Goal: Find specific page/section: Find specific page/section

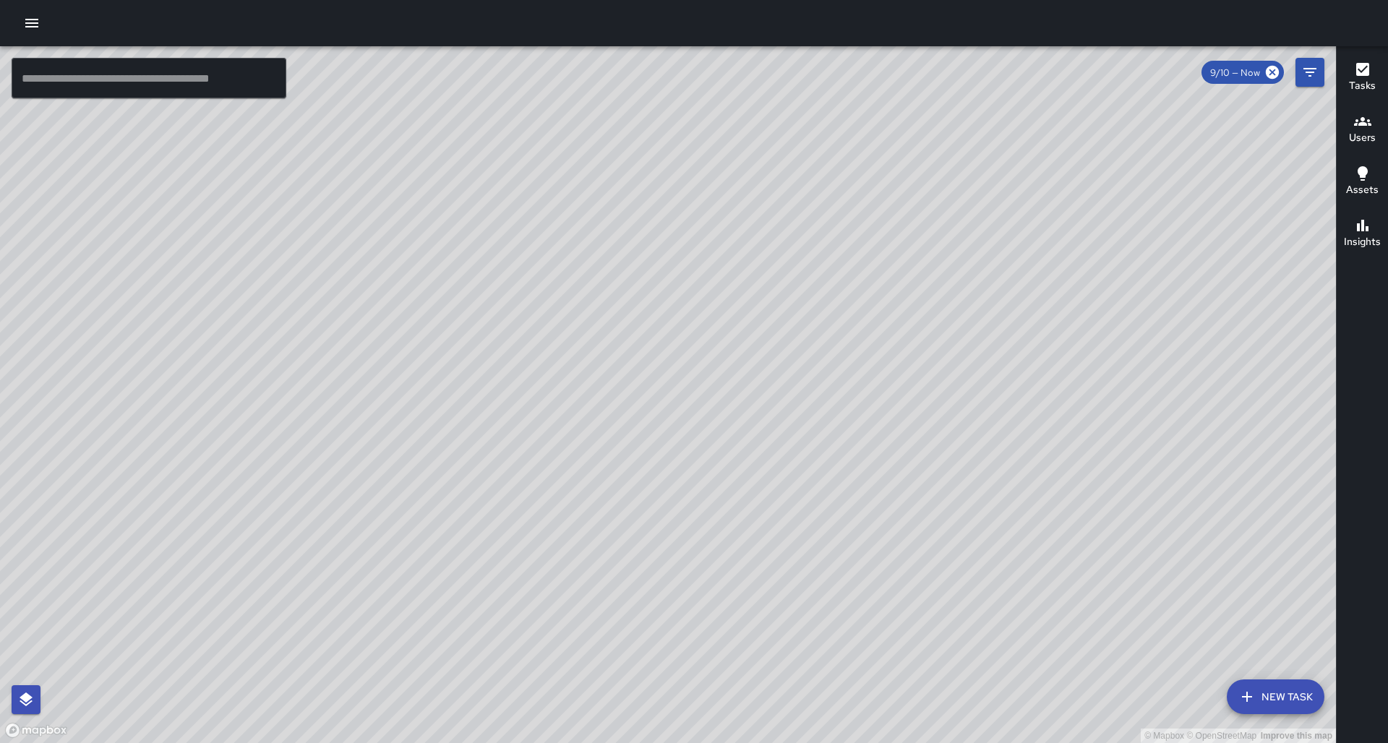
click at [922, 403] on div "© Mapbox © OpenStreetMap Improve this map" at bounding box center [668, 394] width 1336 height 697
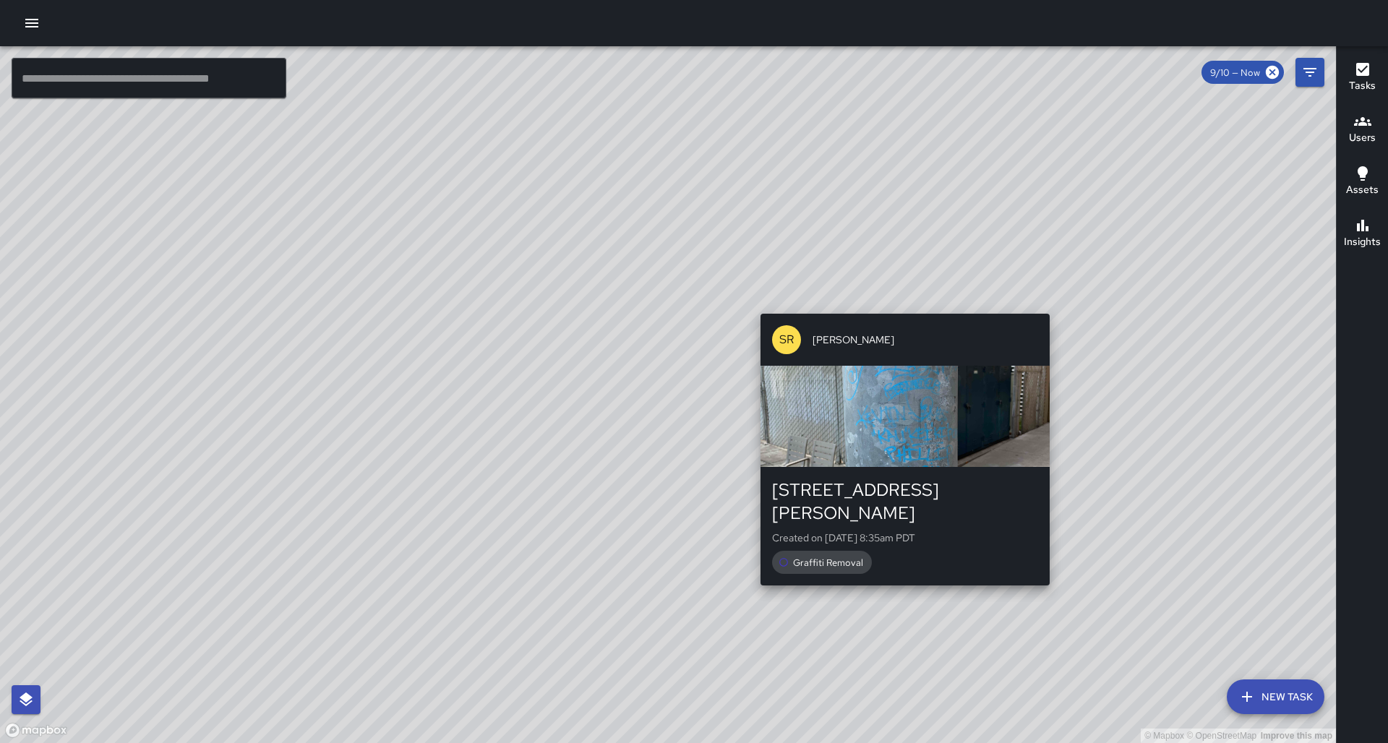
click at [899, 303] on div "© Mapbox © OpenStreetMap Improve this map SR [PERSON_NAME] [GEOGRAPHIC_DATA][PE…" at bounding box center [668, 394] width 1336 height 697
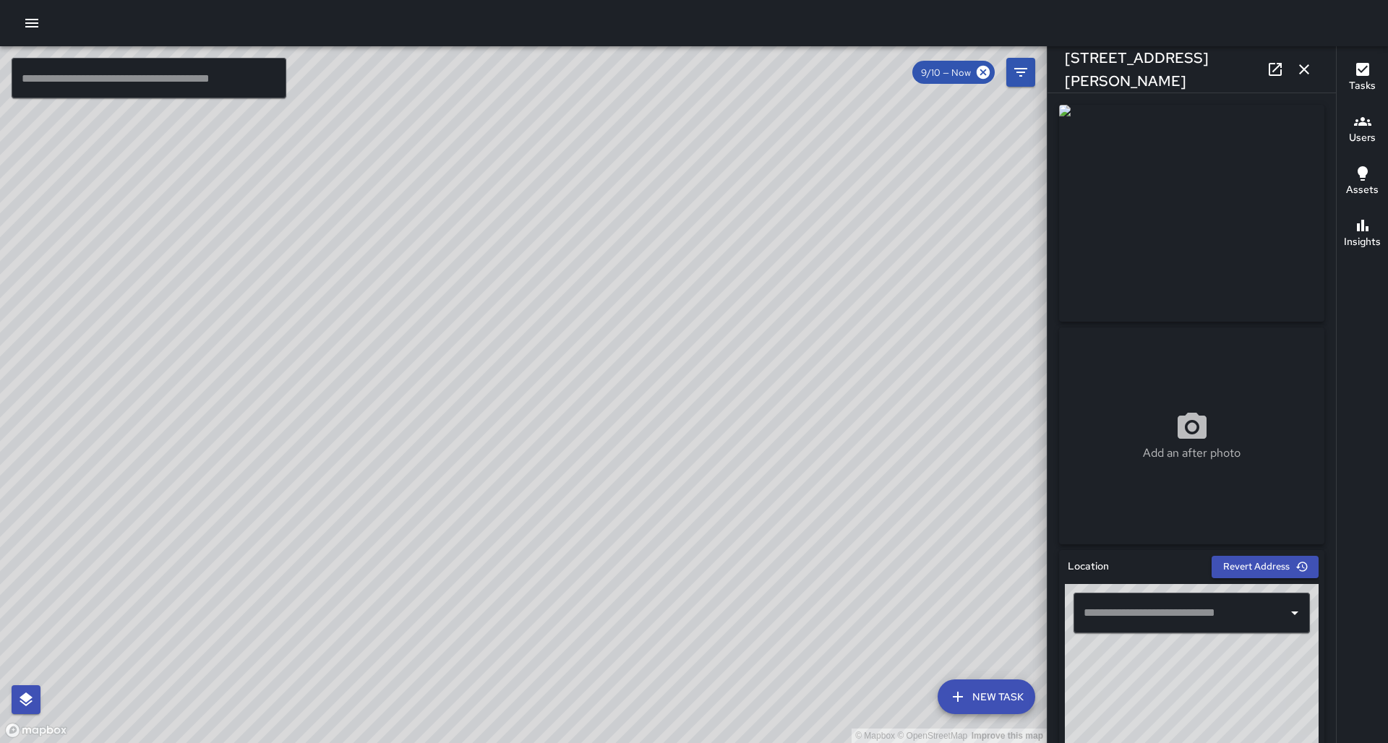
type input "**********"
click at [1092, 72] on icon "button" at bounding box center [1303, 69] width 17 height 17
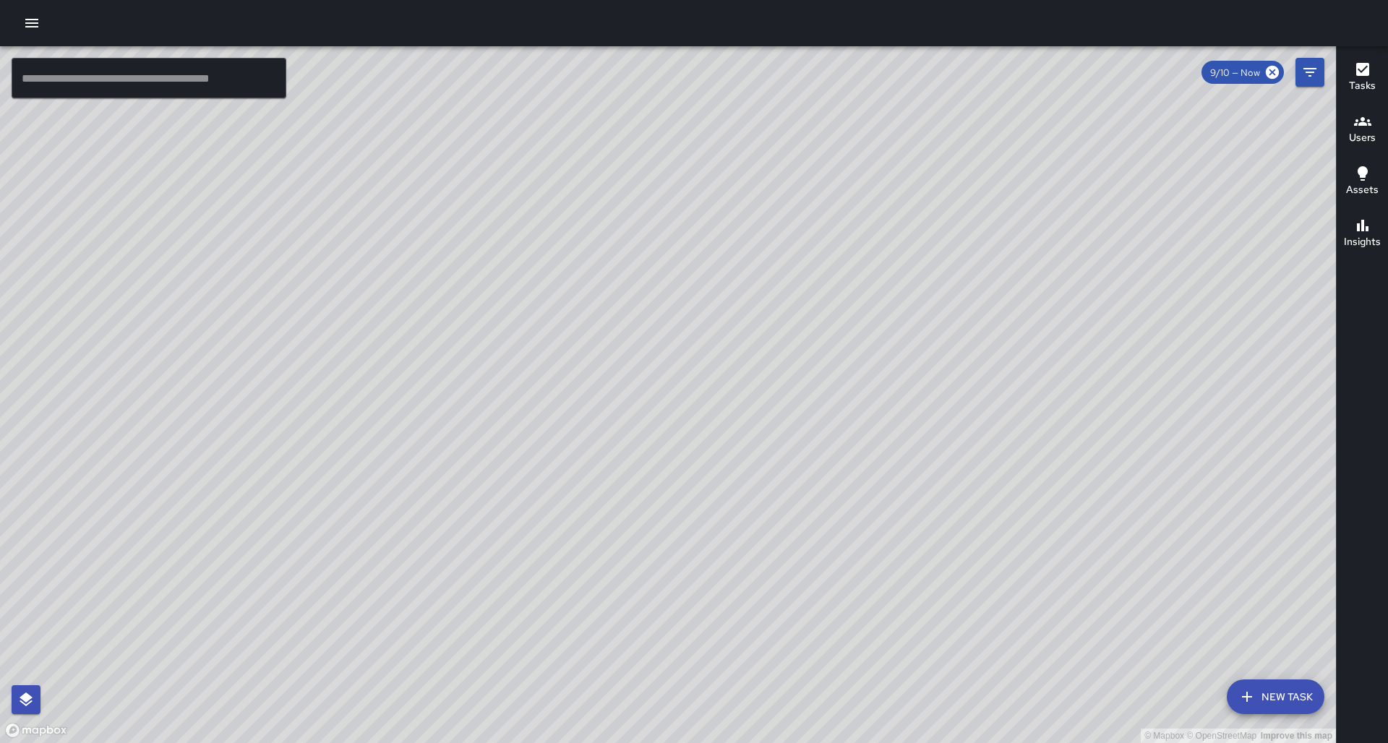
drag, startPoint x: 343, startPoint y: 460, endPoint x: 834, endPoint y: 312, distance: 512.9
click at [834, 312] on div "© Mapbox © OpenStreetMap Improve this map" at bounding box center [668, 394] width 1336 height 697
drag, startPoint x: 768, startPoint y: 395, endPoint x: 861, endPoint y: 383, distance: 93.3
click at [861, 383] on div "© Mapbox © OpenStreetMap Improve this map" at bounding box center [668, 394] width 1336 height 697
drag, startPoint x: 721, startPoint y: 398, endPoint x: 672, endPoint y: 406, distance: 49.8
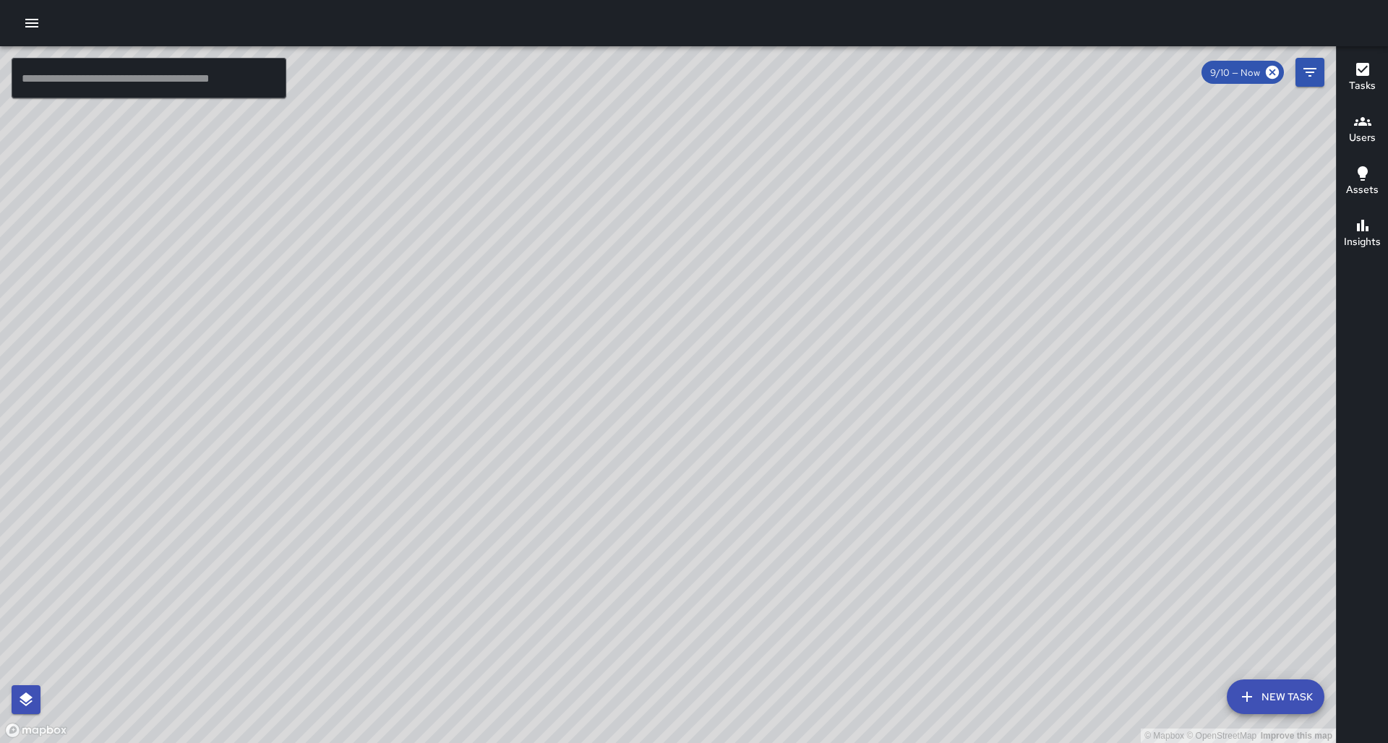
click at [672, 406] on div "© Mapbox © OpenStreetMap Improve this map" at bounding box center [668, 394] width 1336 height 697
click at [29, 21] on icon "button" at bounding box center [31, 22] width 17 height 17
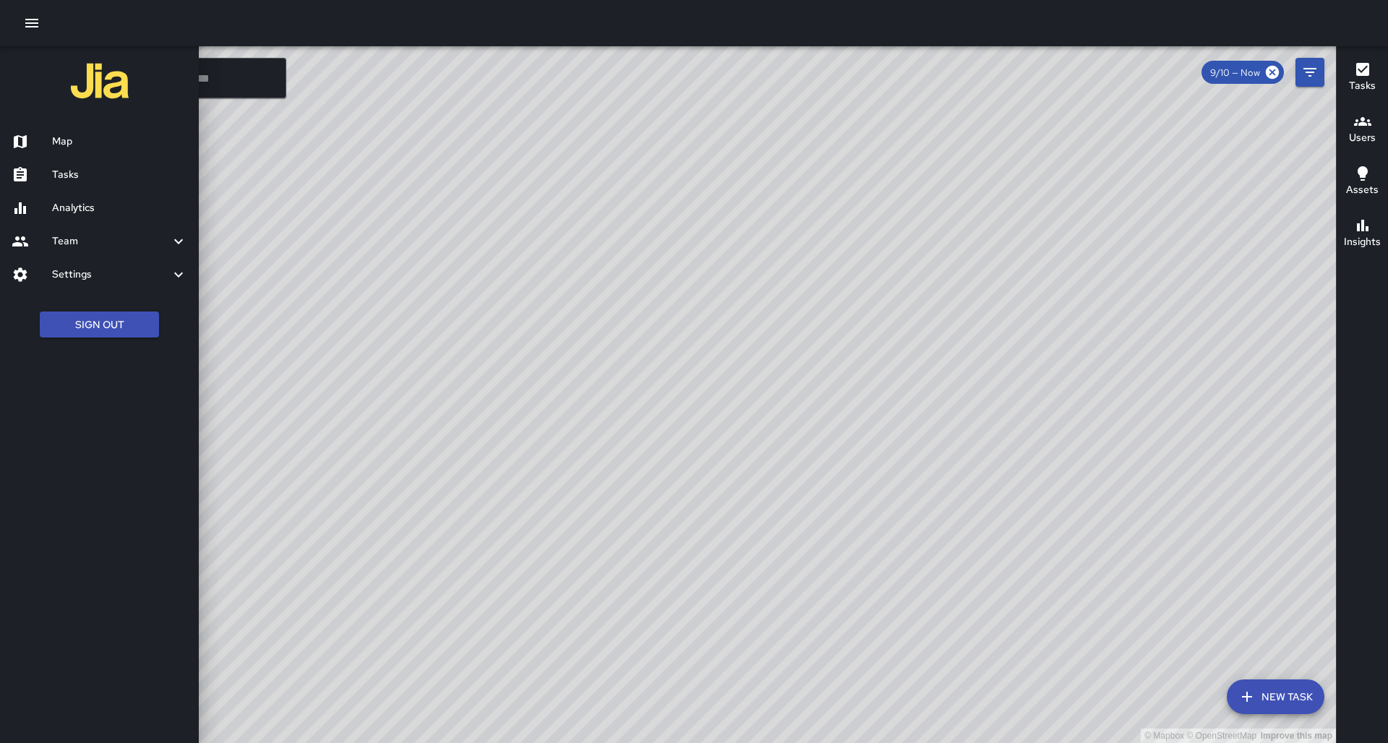
click at [106, 206] on h6 "Analytics" at bounding box center [119, 208] width 135 height 16
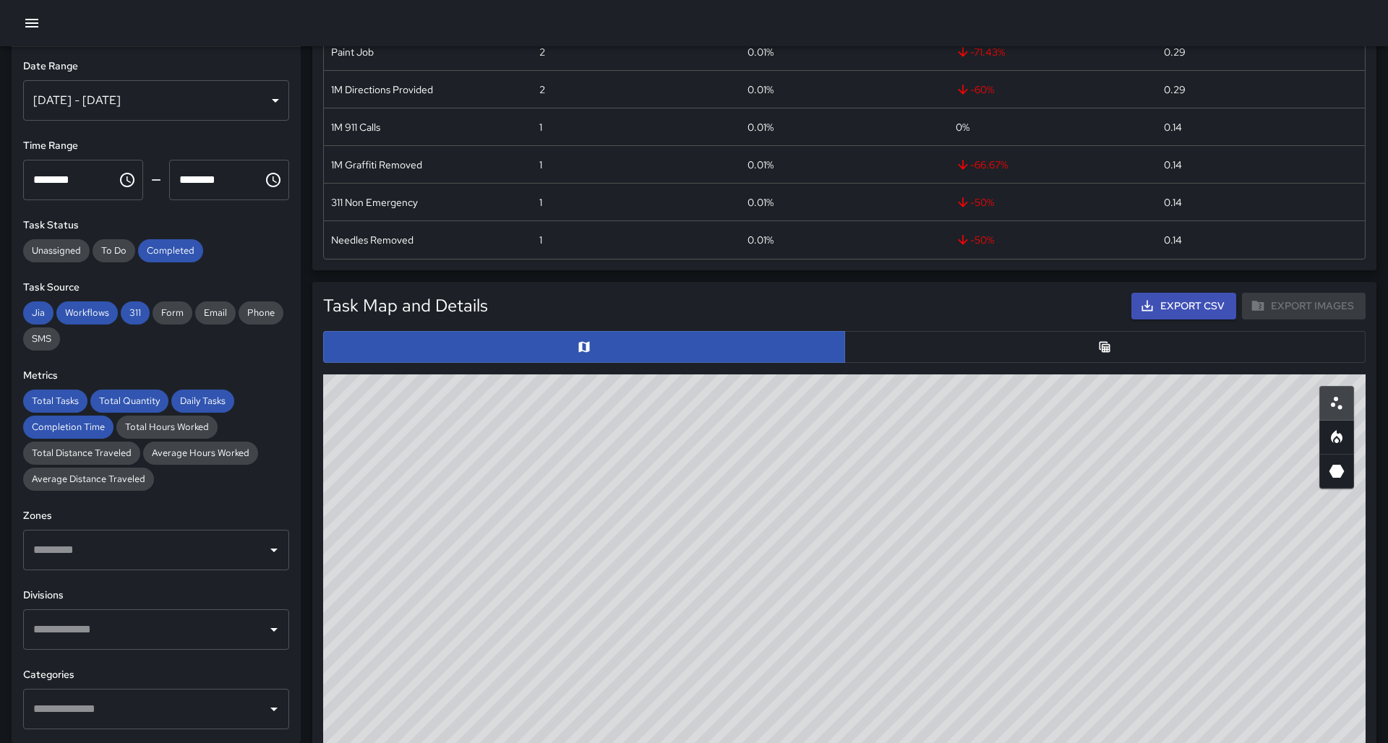
scroll to position [886, 0]
click at [1092, 437] on icon "Heatmap" at bounding box center [1336, 437] width 17 height 17
click at [1092, 477] on icon "3D Heatmap" at bounding box center [1336, 471] width 17 height 17
click at [1092, 396] on icon "Scatterplot" at bounding box center [1336, 403] width 17 height 17
click at [1092, 435] on icon "Heatmap" at bounding box center [1337, 436] width 12 height 13
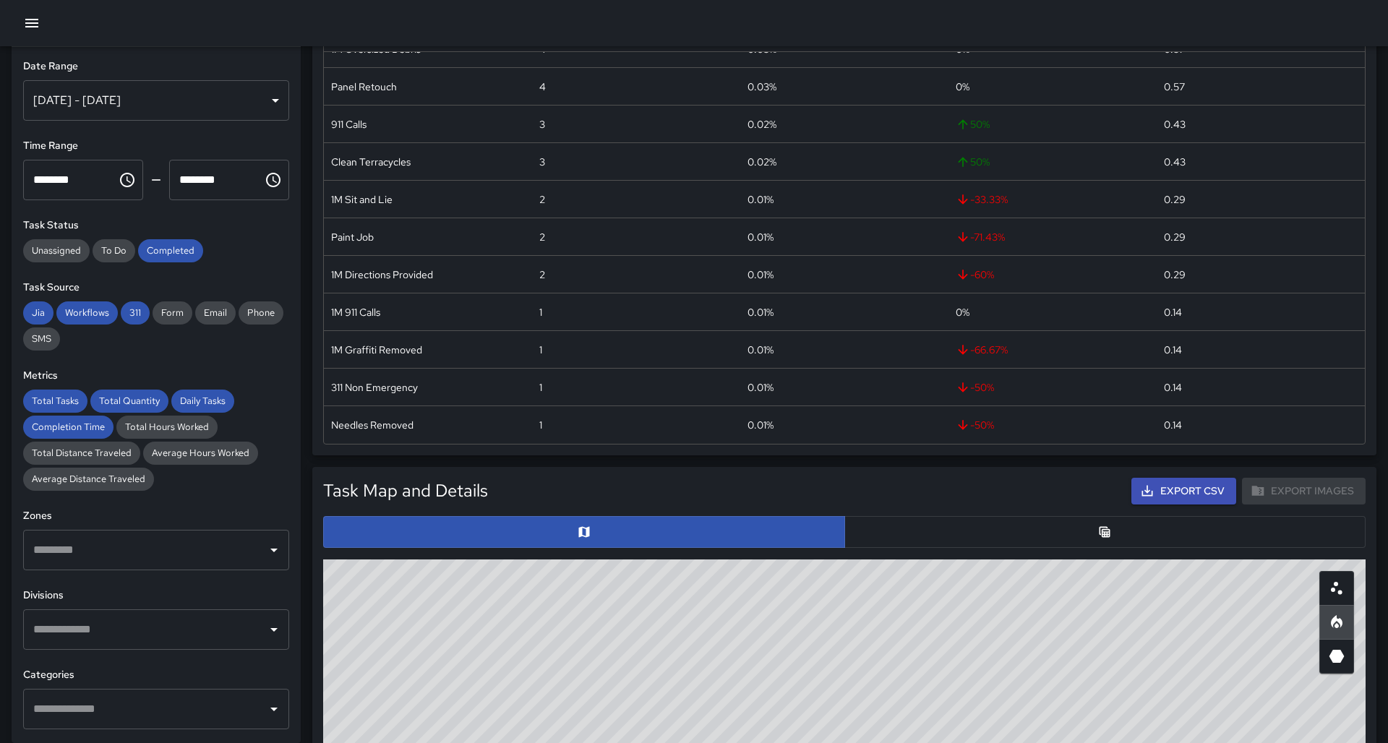
scroll to position [268, 0]
